Goal: Task Accomplishment & Management: Manage account settings

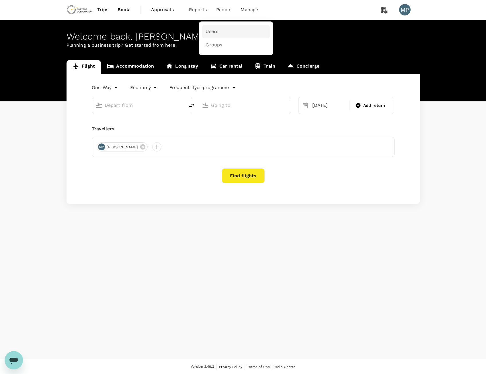
click at [213, 30] on span "Users" at bounding box center [211, 31] width 13 height 7
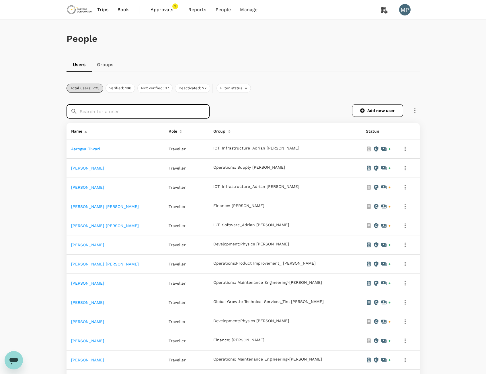
click at [165, 110] on input "text" at bounding box center [145, 111] width 130 height 14
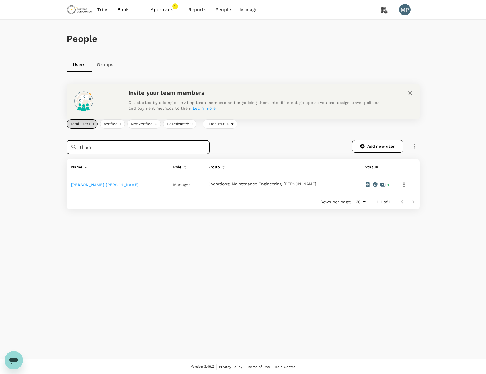
type input "thien"
click at [99, 186] on link "Thuan Thien Nguyen" at bounding box center [105, 185] width 68 height 5
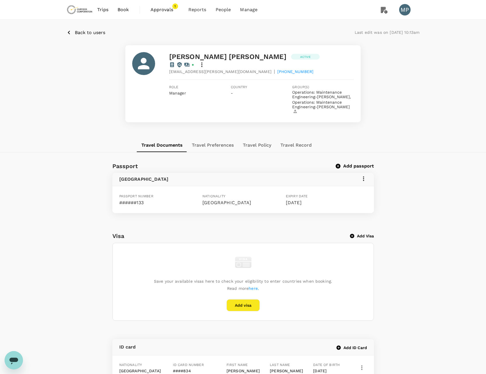
click at [364, 175] on icon at bounding box center [363, 178] width 7 height 7
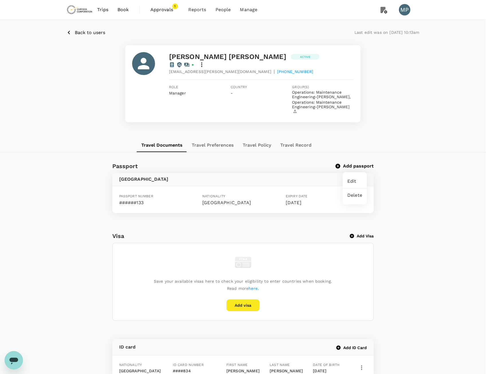
click at [401, 148] on div at bounding box center [245, 187] width 490 height 374
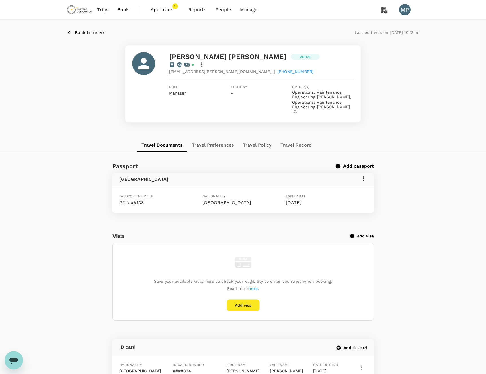
click at [205, 61] on icon at bounding box center [201, 64] width 7 height 7
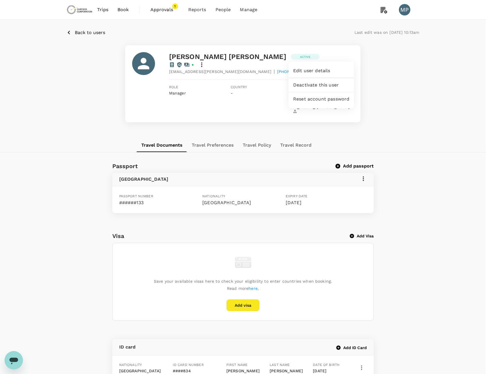
click at [369, 62] on div at bounding box center [245, 187] width 490 height 374
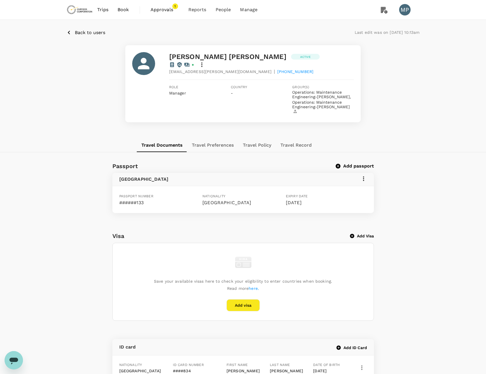
click at [205, 61] on icon at bounding box center [201, 64] width 7 height 7
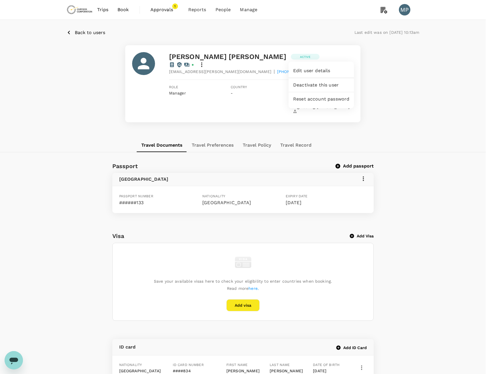
click at [334, 68] on span "Edit user details" at bounding box center [321, 70] width 56 height 7
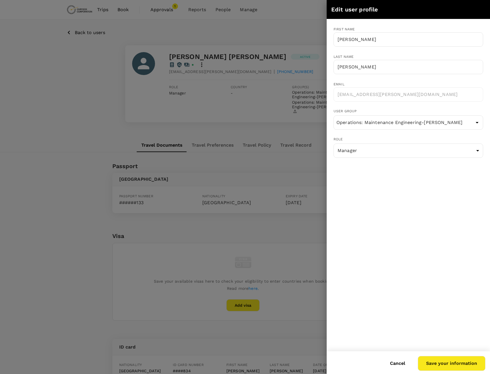
click at [298, 69] on div at bounding box center [245, 187] width 490 height 374
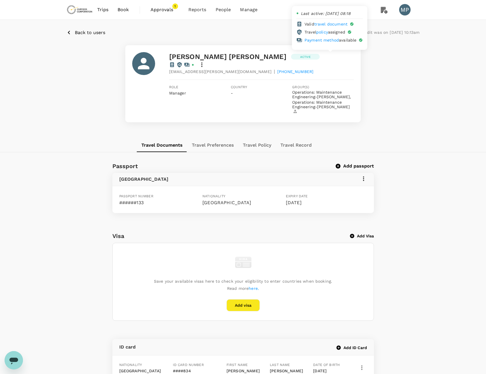
click at [189, 63] on icon at bounding box center [186, 65] width 5 height 4
click at [193, 64] on icon at bounding box center [193, 65] width 2 height 2
click at [166, 12] on span "Approvals" at bounding box center [164, 9] width 29 height 7
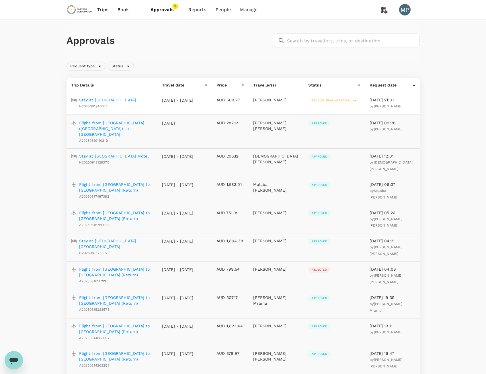
click at [170, 13] on span "Approvals" at bounding box center [164, 9] width 29 height 7
click at [189, 12] on span "Reports" at bounding box center [197, 9] width 18 height 7
click at [219, 10] on span "People" at bounding box center [222, 9] width 15 height 7
click at [253, 42] on span "Travel policies" at bounding box center [248, 45] width 32 height 7
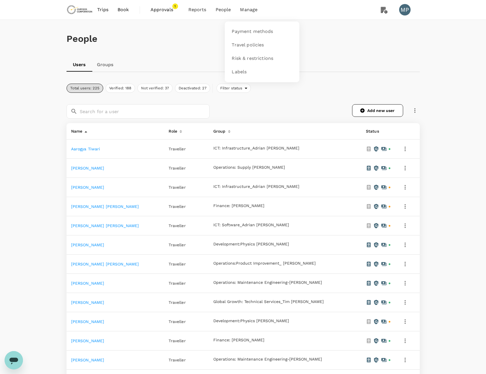
click at [255, 10] on span "Manage" at bounding box center [248, 9] width 17 height 7
click at [247, 56] on span "Risk & restrictions" at bounding box center [253, 58] width 42 height 7
